Goal: Task Accomplishment & Management: Manage account settings

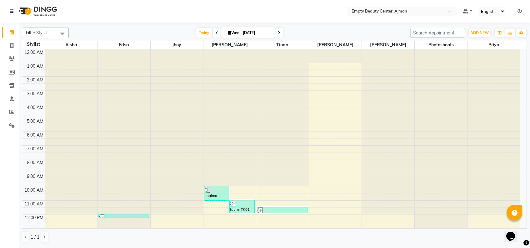
scroll to position [138, 0]
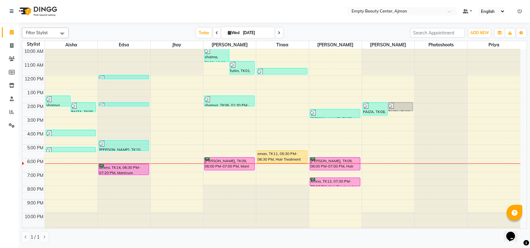
click at [366, 171] on div "12:00 AM 1:00 AM 2:00 AM 3:00 AM 4:00 AM 5:00 AM 6:00 AM 7:00 AM 8:00 AM 9:00 A…" at bounding box center [271, 76] width 498 height 330
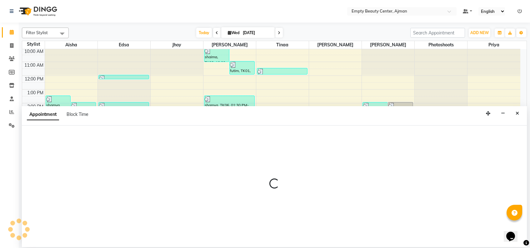
select select "57154"
select select "1140"
select select "tentative"
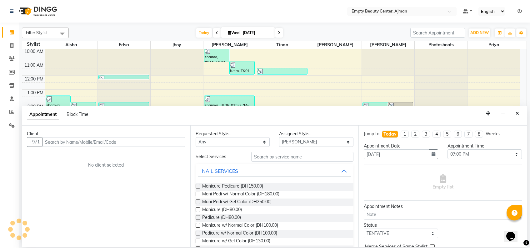
click at [129, 139] on input "text" at bounding box center [113, 142] width 143 height 10
click at [510, 152] on select "Select 01:00 AM 01:15 AM 01:30 AM 01:45 AM 02:00 AM 02:15 AM 02:30 AM 02:45 AM …" at bounding box center [485, 154] width 74 height 10
click at [518, 113] on icon "Close" at bounding box center [517, 113] width 3 height 4
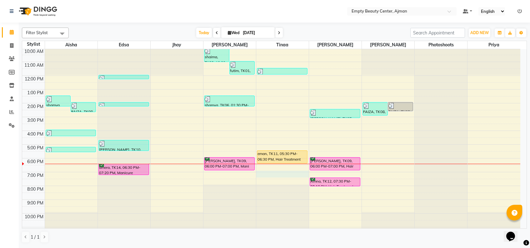
click at [260, 172] on div "12:00 AM 1:00 AM 2:00 AM 3:00 AM 4:00 AM 5:00 AM 6:00 AM 7:00 AM 8:00 AM 9:00 A…" at bounding box center [271, 76] width 498 height 330
select select "18086"
select select "tentative"
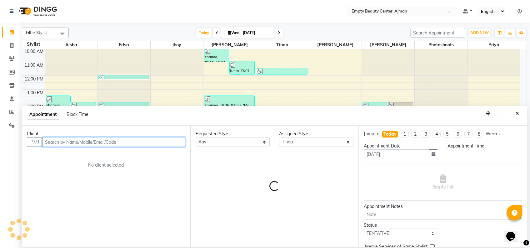
select select "1140"
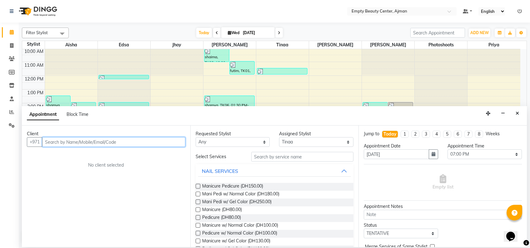
click at [153, 144] on input "text" at bounding box center [113, 142] width 143 height 10
type input "559437274"
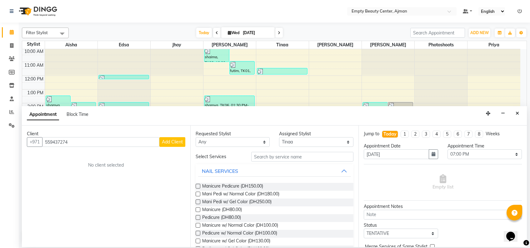
click at [169, 142] on span "Add Client" at bounding box center [172, 142] width 21 height 6
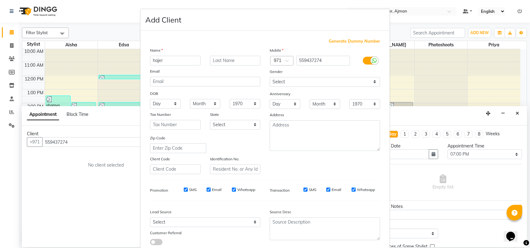
type input "hajer"
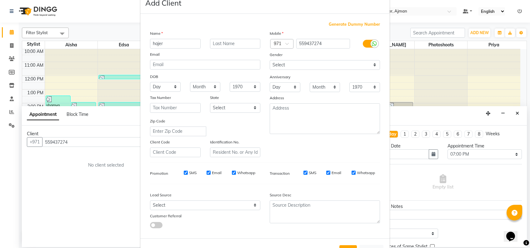
scroll to position [33, 0]
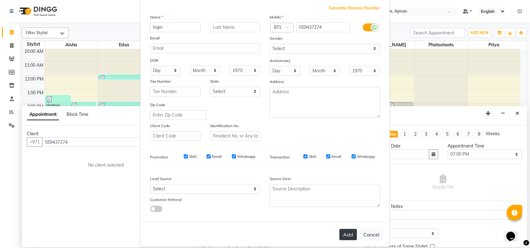
click at [348, 234] on button "Add" at bounding box center [348, 233] width 18 height 11
select select
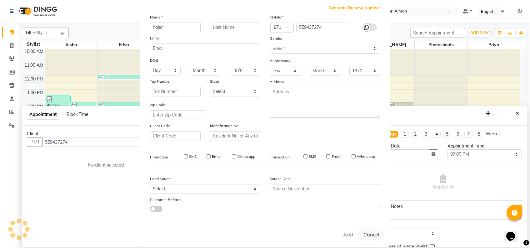
select select
checkbox input "false"
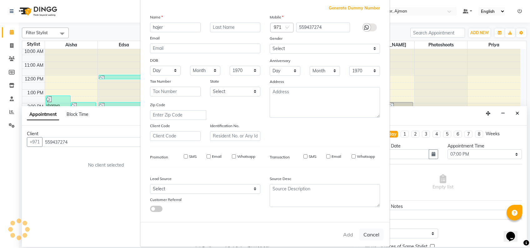
checkbox input "false"
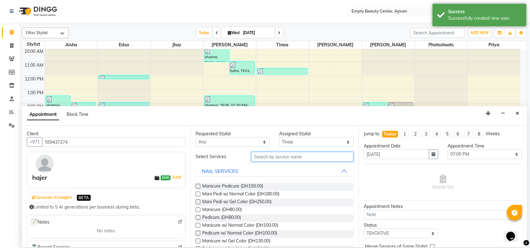
click at [273, 158] on input "text" at bounding box center [302, 157] width 102 height 10
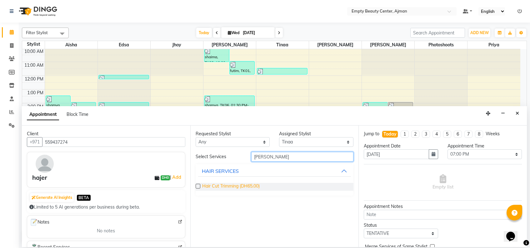
type input "[PERSON_NAME]"
click at [256, 183] on span "Hair Cut Trimming (DH65.00)" at bounding box center [231, 187] width 58 height 8
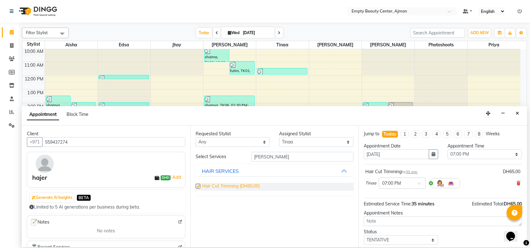
checkbox input "false"
click at [413, 241] on select "Select TENTATIVE CONFIRM CHECK-IN UPCOMING" at bounding box center [401, 240] width 74 height 10
select select "confirm booking"
click at [364, 235] on select "Select TENTATIVE CONFIRM CHECK-IN UPCOMING" at bounding box center [401, 240] width 74 height 10
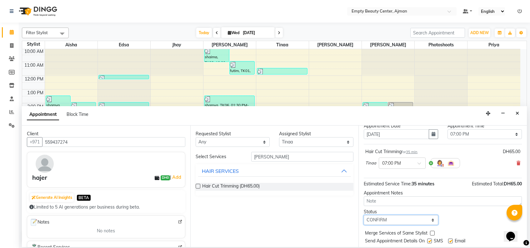
scroll to position [37, 0]
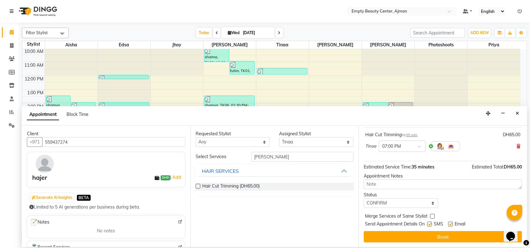
click at [432, 214] on label at bounding box center [432, 215] width 5 height 5
click at [432, 214] on input "checkbox" at bounding box center [432, 216] width 4 height 4
checkbox input "true"
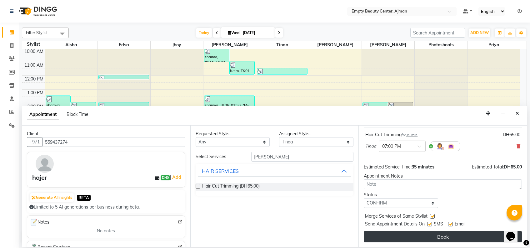
click at [433, 235] on button "Book" at bounding box center [443, 236] width 158 height 11
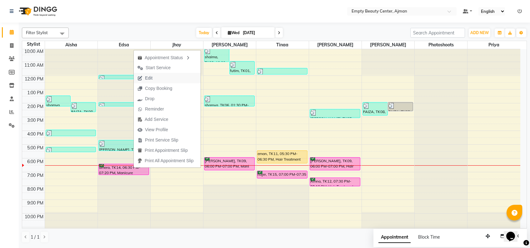
click at [149, 80] on span "Edit" at bounding box center [149, 78] width 8 height 7
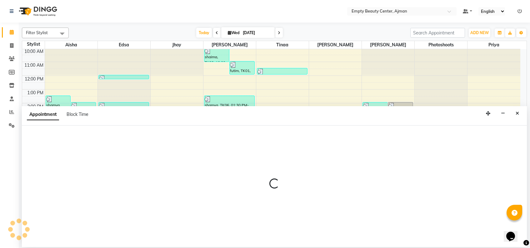
select select "tentative"
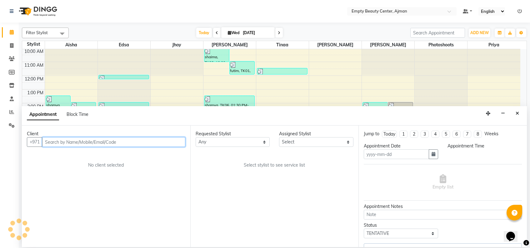
type input "[DATE]"
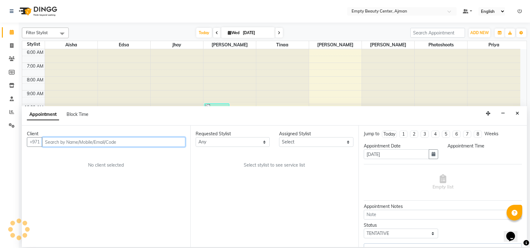
select select "26290"
select select "confirm booking"
select select "1110"
select select "1181"
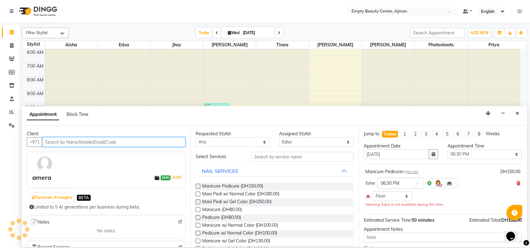
scroll to position [150, 0]
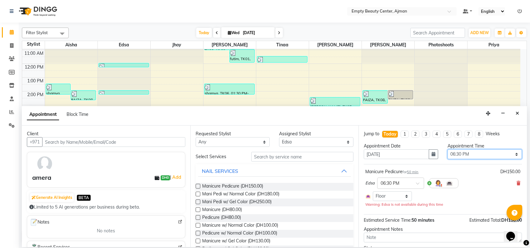
click at [472, 150] on select "Select 01:00 AM 01:15 AM 01:30 AM 01:45 AM 02:00 AM 02:15 AM 02:30 AM 02:45 AM …" at bounding box center [485, 154] width 74 height 10
select select "1125"
click at [448, 149] on select "Select 01:00 AM 01:15 AM 01:30 AM 01:45 AM 02:00 AM 02:15 AM 02:30 AM 02:45 AM …" at bounding box center [485, 154] width 74 height 10
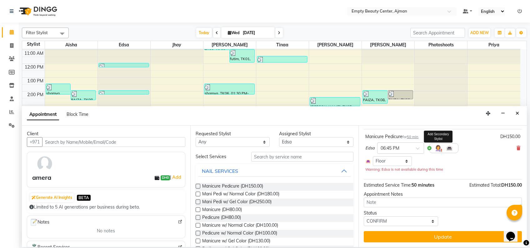
click at [439, 149] on img at bounding box center [438, 148] width 8 height 8
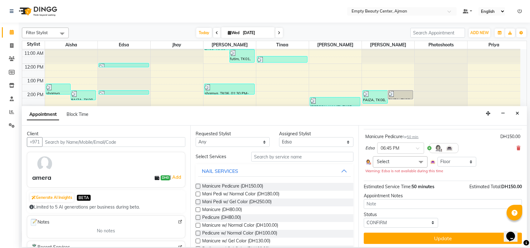
click at [407, 164] on span "Select" at bounding box center [400, 161] width 54 height 11
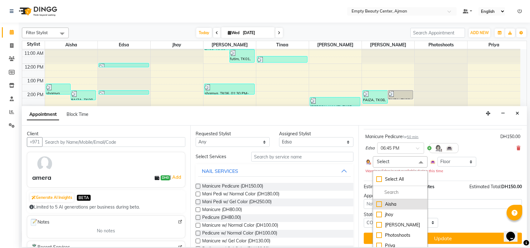
click at [392, 203] on div "Aisha" at bounding box center [400, 204] width 48 height 7
checkbox input "true"
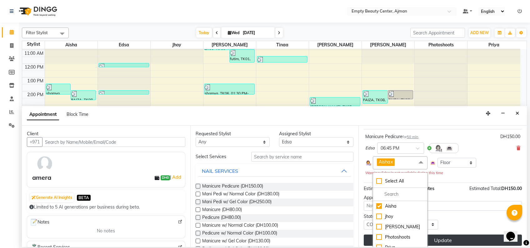
click at [444, 236] on button "Update" at bounding box center [443, 239] width 158 height 11
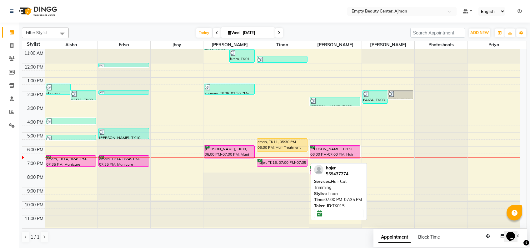
click at [261, 161] on div "hajer, TK15, 07:00 PM-07:35 PM, Hair Cut Trimming" at bounding box center [282, 162] width 50 height 7
select select "6"
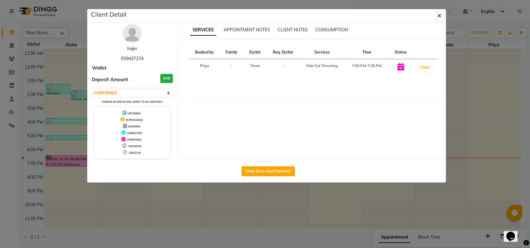
click at [475, 101] on ngb-modal-window "Client Detail hajer 559437274 Wallet Deposit Amount DH0 Select IN SERVICE CONFI…" at bounding box center [265, 124] width 530 height 248
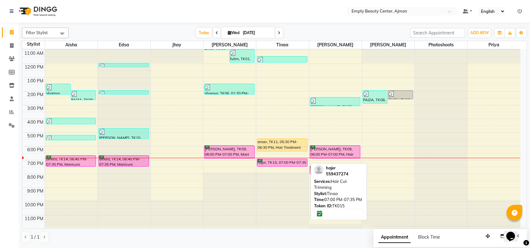
click at [298, 162] on div "hajer, TK15, 07:00 PM-07:35 PM, Hair Cut Trimming" at bounding box center [282, 162] width 50 height 7
select select "6"
